Goal: Information Seeking & Learning: Find specific fact

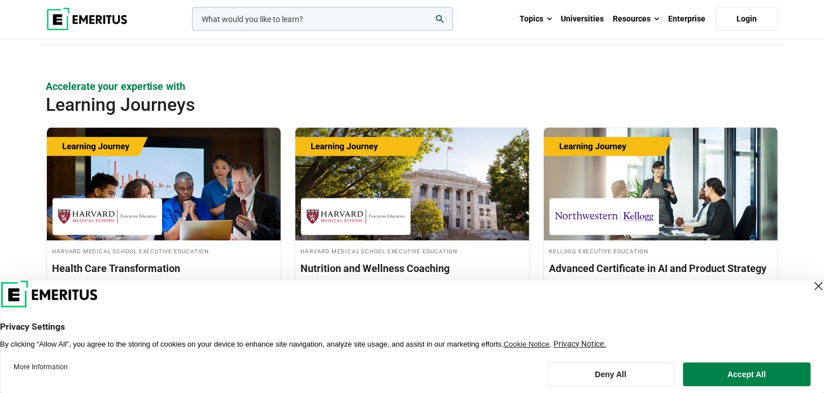
scroll to position [1921, 0]
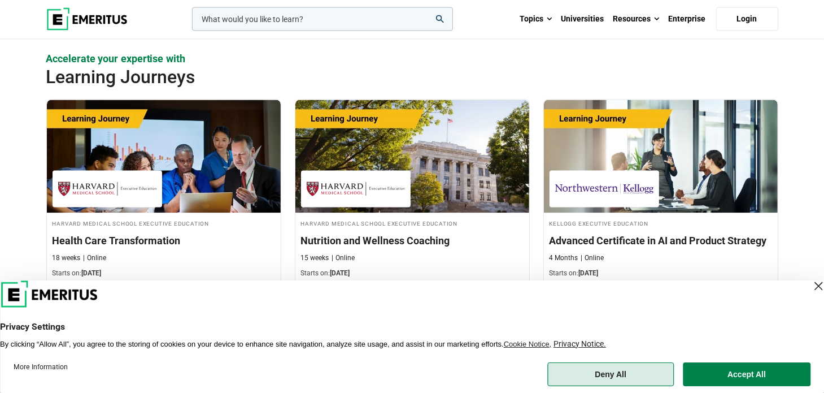
click at [640, 375] on button "Deny All" at bounding box center [611, 374] width 127 height 24
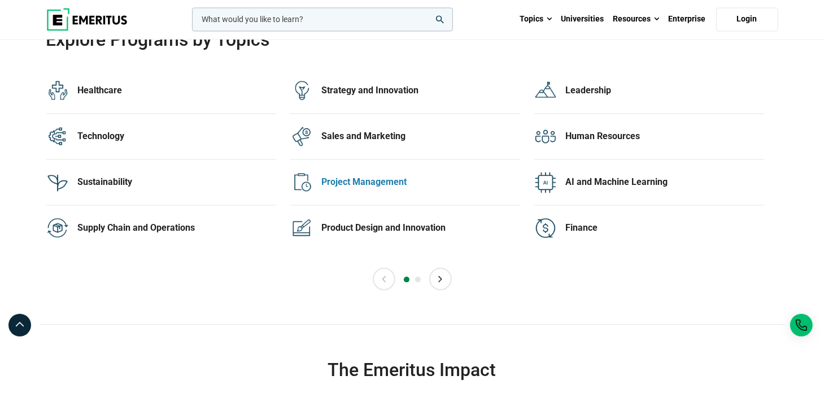
scroll to position [2373, 0]
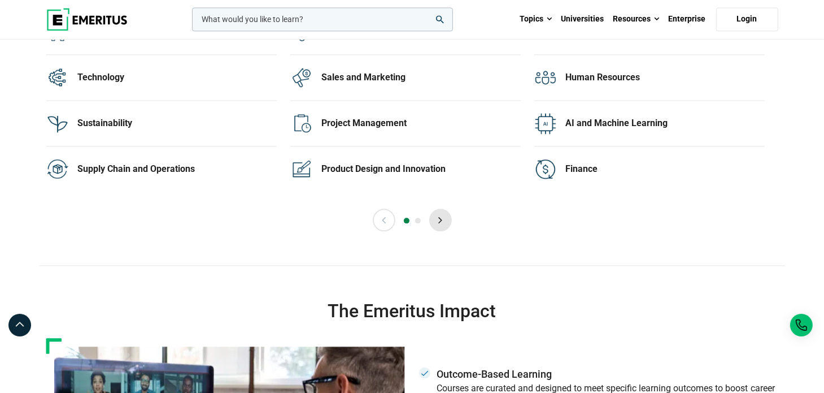
click at [442, 216] on button "Next" at bounding box center [440, 219] width 23 height 23
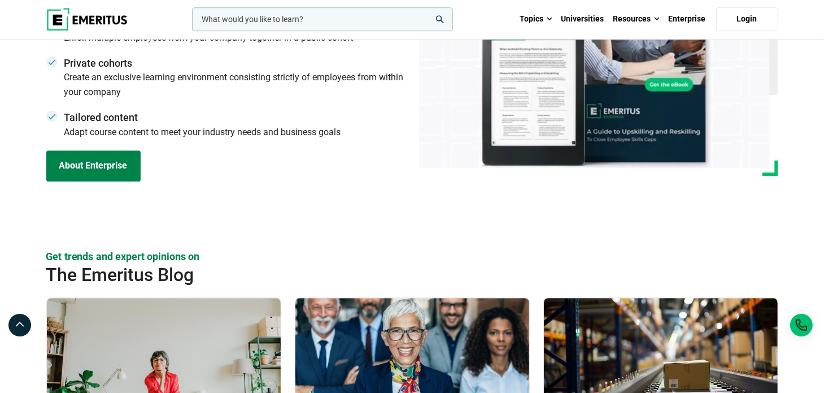
scroll to position [3221, 0]
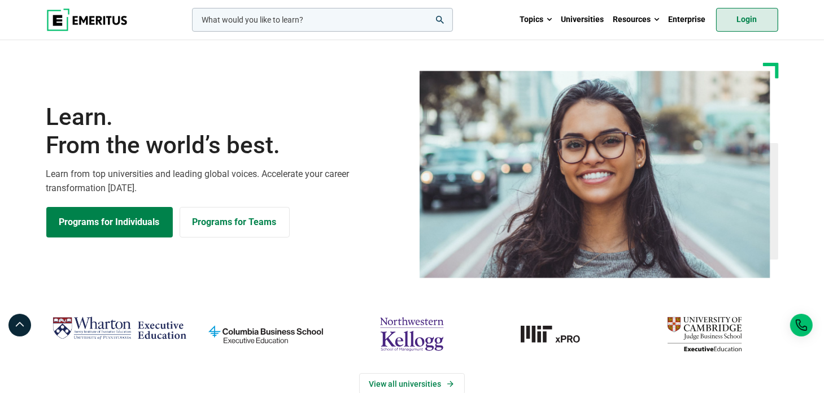
click at [758, 15] on link "Login" at bounding box center [747, 20] width 62 height 24
click at [350, 23] on input "woocommerce-product-search-field-0" at bounding box center [322, 20] width 261 height 24
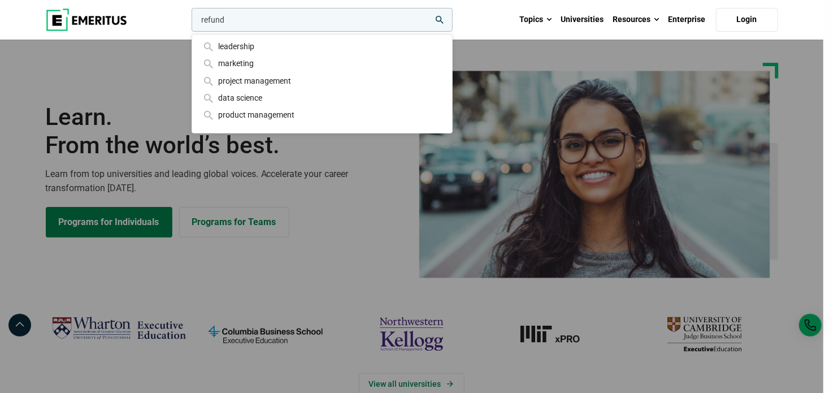
type input "refund"
click at [189, 23] on button "search" at bounding box center [189, 23] width 0 height 0
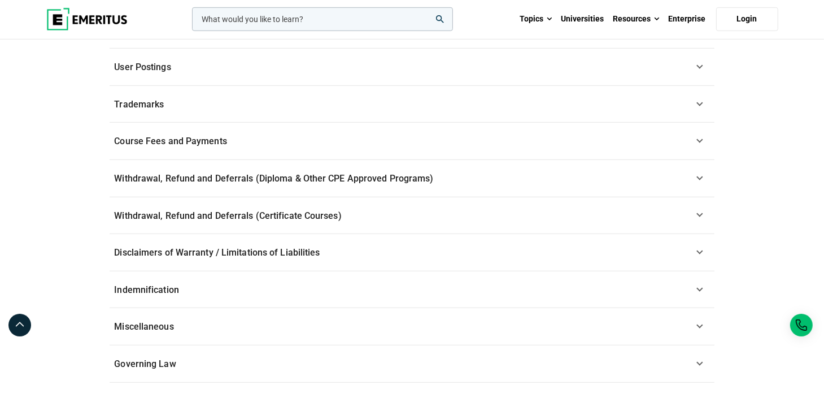
scroll to position [848, 0]
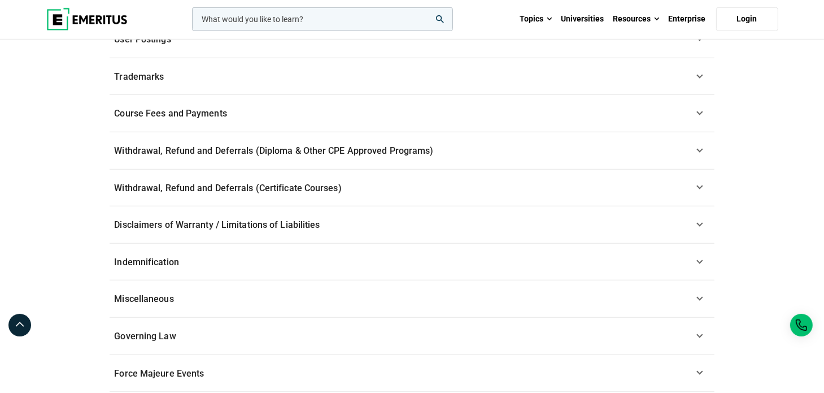
click at [703, 186] on link "Withdrawal, Refund and Deferrals (Certificate Courses)" at bounding box center [412, 188] width 605 height 37
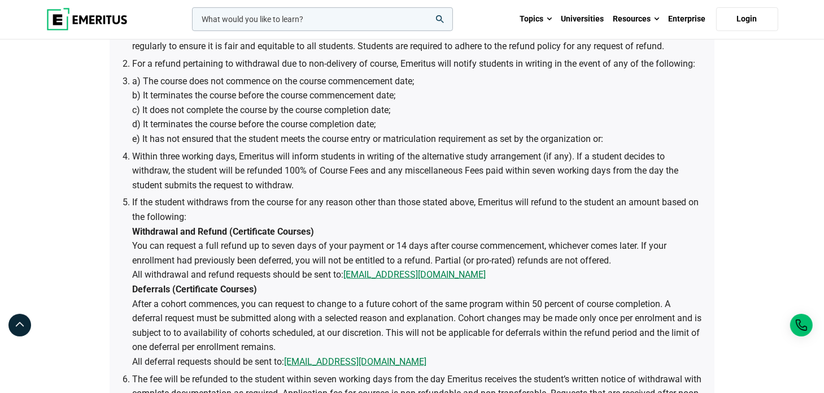
scroll to position [633, 0]
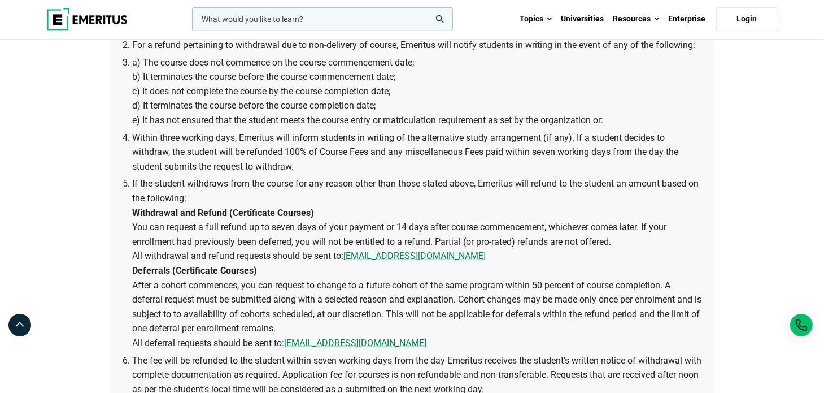
click at [276, 194] on li "If the student withdraws from the course for any reason other than those stated…" at bounding box center [417, 262] width 571 height 173
drag, startPoint x: 144, startPoint y: 228, endPoint x: 309, endPoint y: 228, distance: 165.0
click at [309, 228] on li "If the student withdraws from the course for any reason other than those stated…" at bounding box center [417, 262] width 571 height 173
click at [323, 228] on li "If the student withdraws from the course for any reason other than those stated…" at bounding box center [417, 262] width 571 height 173
drag, startPoint x: 458, startPoint y: 256, endPoint x: 346, endPoint y: 258, distance: 111.3
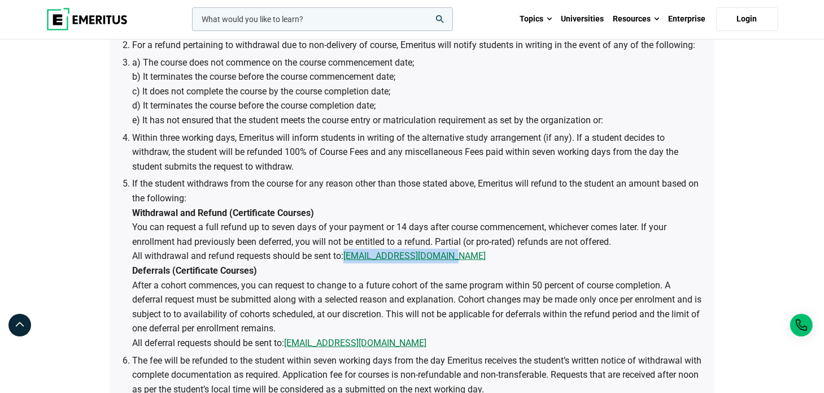
click at [346, 258] on li "If the student withdraws from the course for any reason other than those stated…" at bounding box center [417, 262] width 571 height 173
copy link "admissions@emeritus.org"
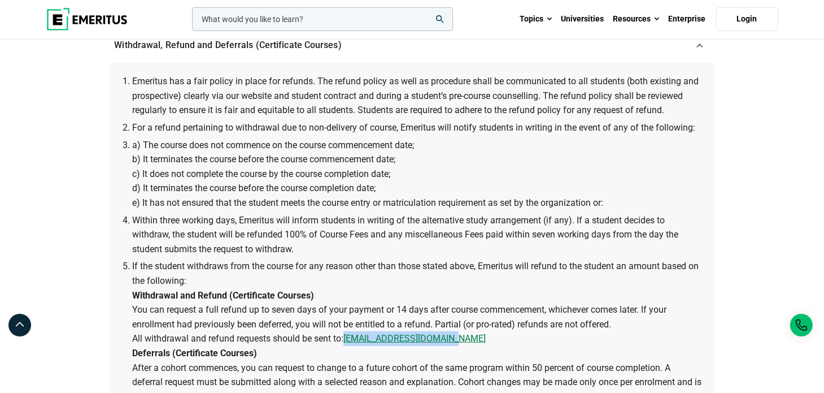
scroll to position [622, 0]
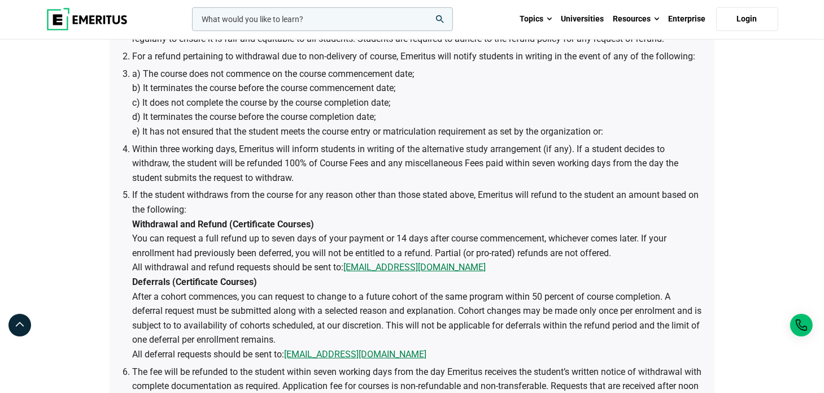
click at [310, 228] on li "If the student withdraws from the course for any reason other than those stated…" at bounding box center [417, 274] width 571 height 173
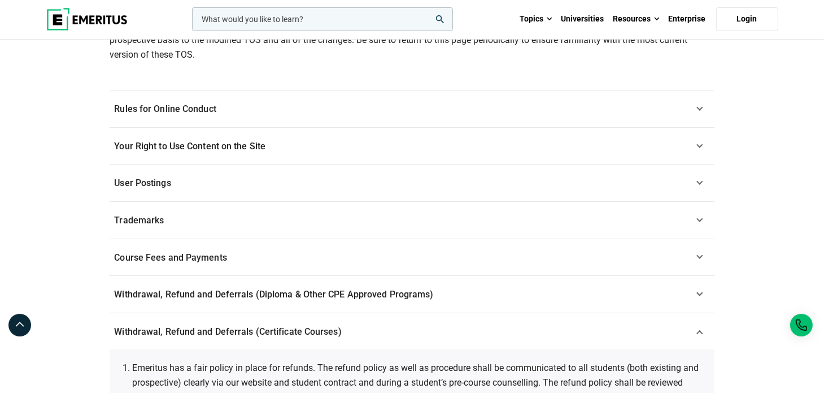
scroll to position [396, 0]
